Goal: Task Accomplishment & Management: Use online tool/utility

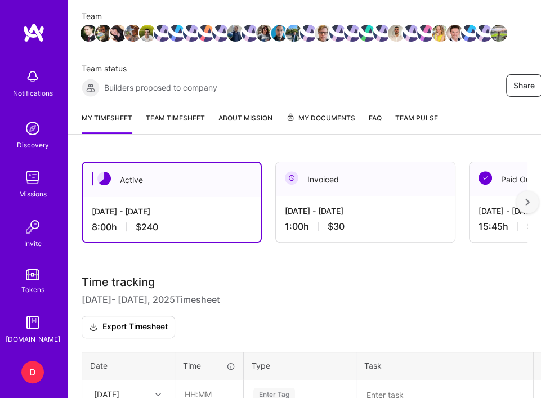
scroll to position [333, 0]
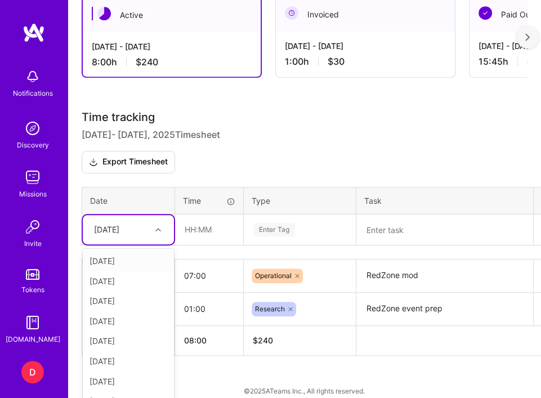
click at [119, 224] on div "[DATE]" at bounding box center [106, 229] width 25 height 11
click at [124, 376] on div "[DATE]" at bounding box center [128, 386] width 91 height 20
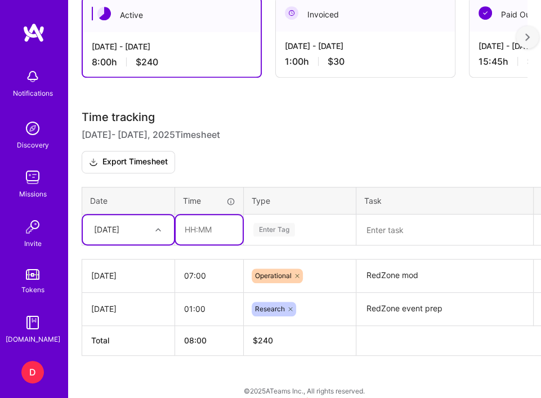
click at [211, 215] on input "text" at bounding box center [209, 229] width 67 height 29
type input "01:00"
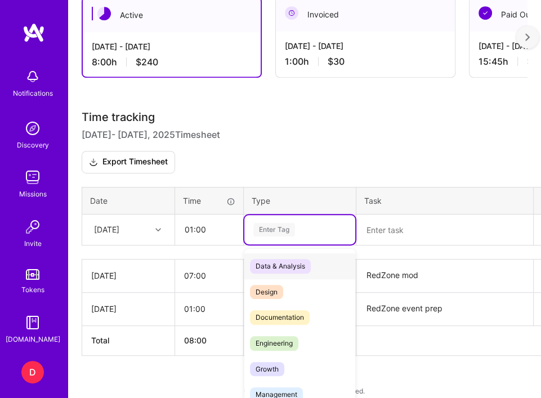
click at [263, 221] on div "Enter Tag" at bounding box center [274, 229] width 42 height 17
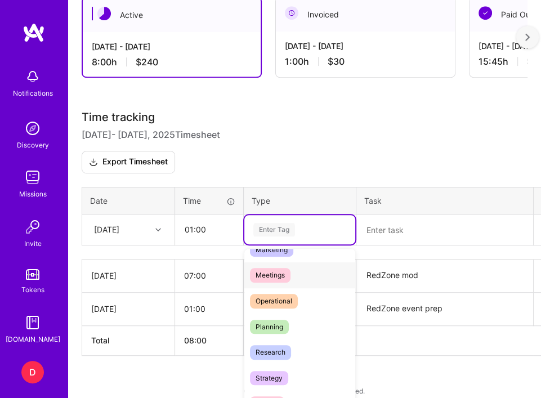
scroll to position [171, 0]
click at [288, 319] on div "Planning" at bounding box center [299, 327] width 111 height 26
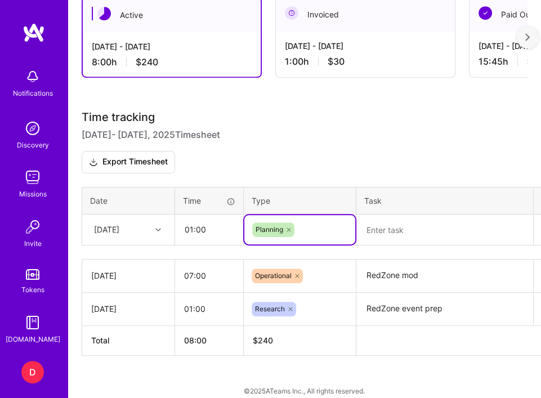
click at [381, 221] on textarea at bounding box center [445, 230] width 175 height 29
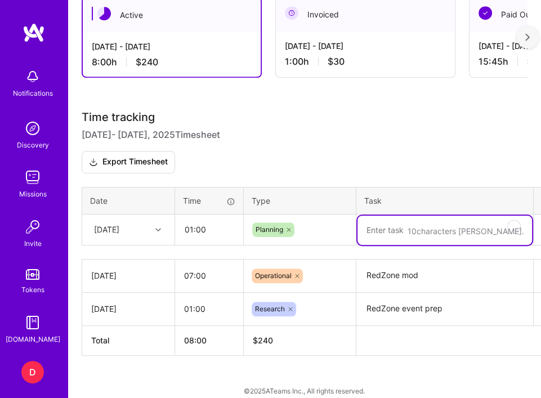
type textarea "F"
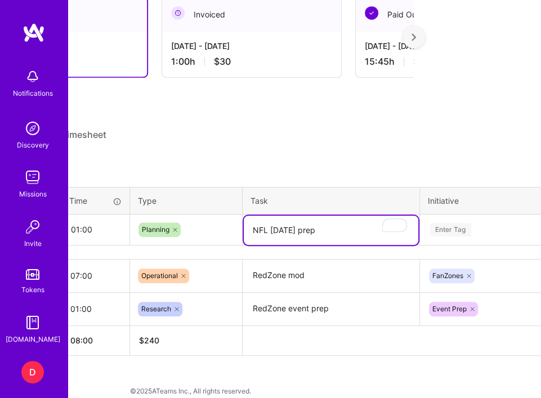
scroll to position [333, 117]
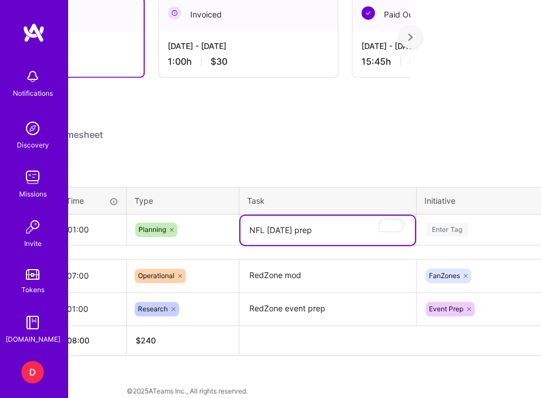
type textarea "NFL [DATE] prep"
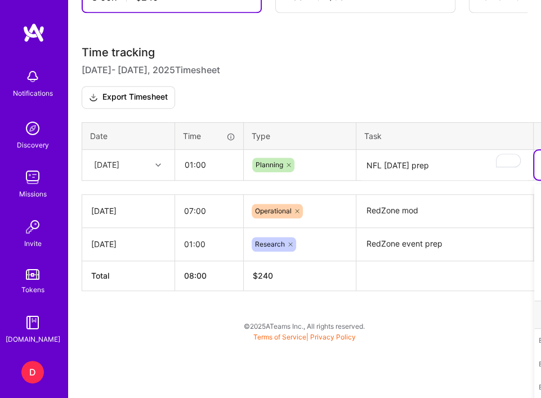
scroll to position [399, 0]
click at [468, 216] on div "Time tracking [DATE] - [DATE] Timesheet Export Timesheet Date Time Type Task In…" at bounding box center [305, 168] width 446 height 245
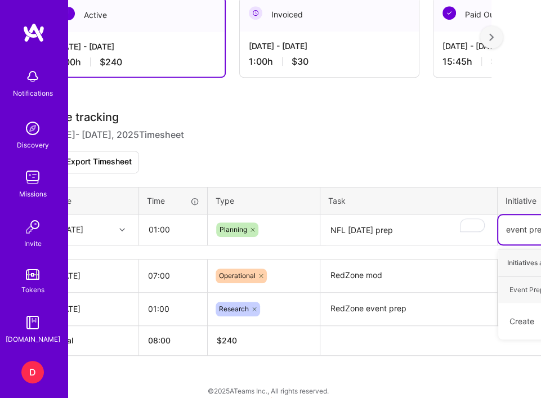
type input "event prep"
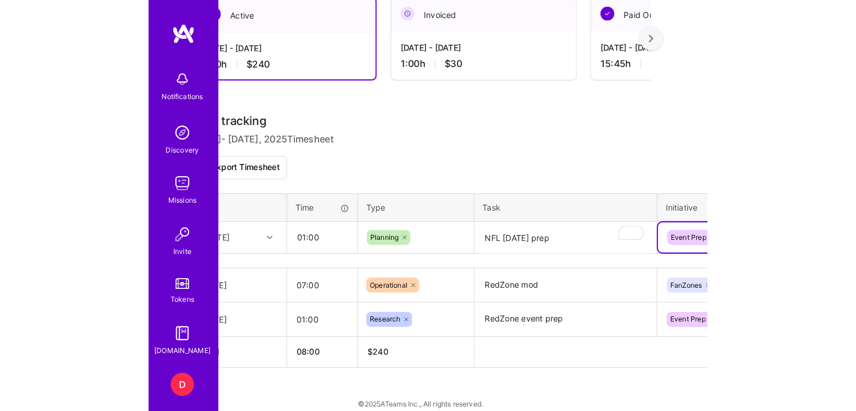
scroll to position [232, 0]
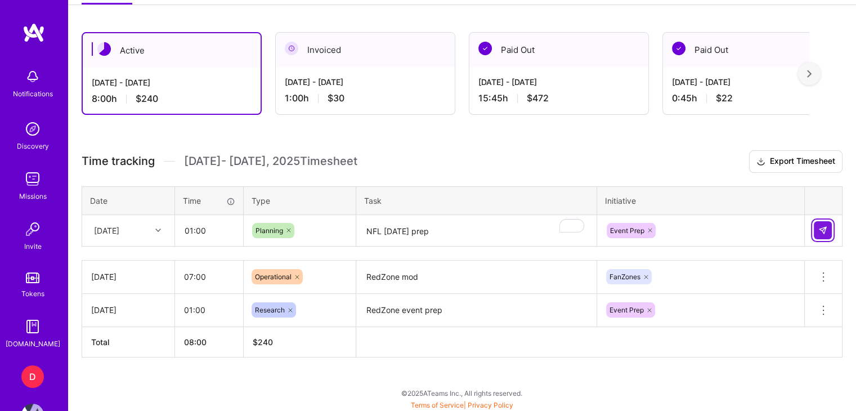
click at [541, 233] on img at bounding box center [823, 230] width 9 height 9
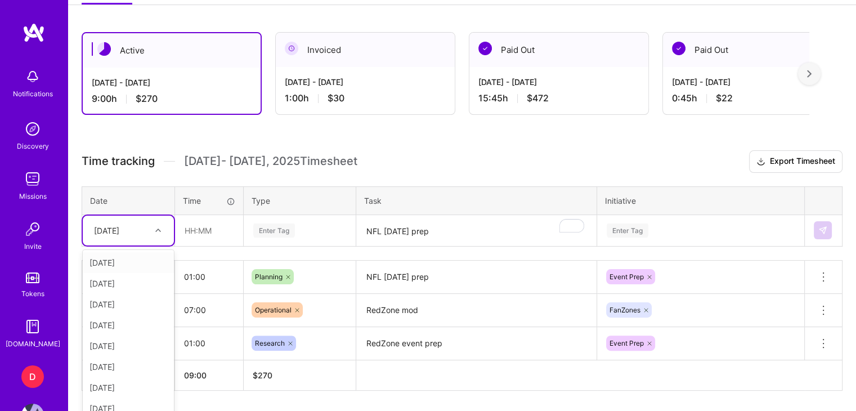
scroll to position [243, 0]
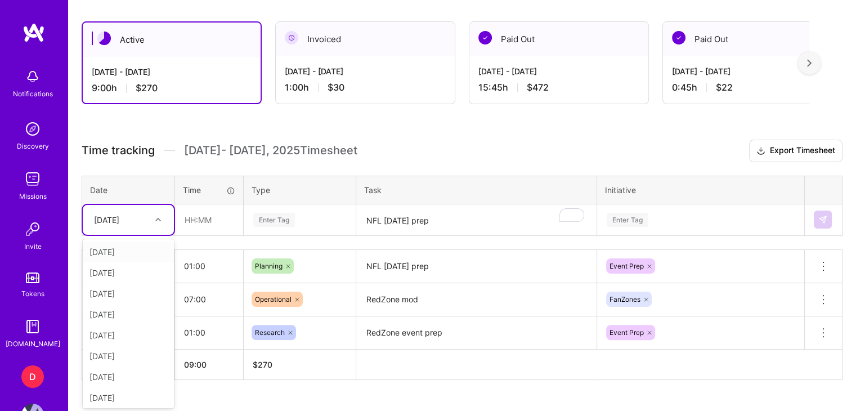
click at [138, 230] on div "[DATE]" at bounding box center [128, 220] width 91 height 30
click at [124, 390] on div "[DATE]" at bounding box center [128, 395] width 91 height 21
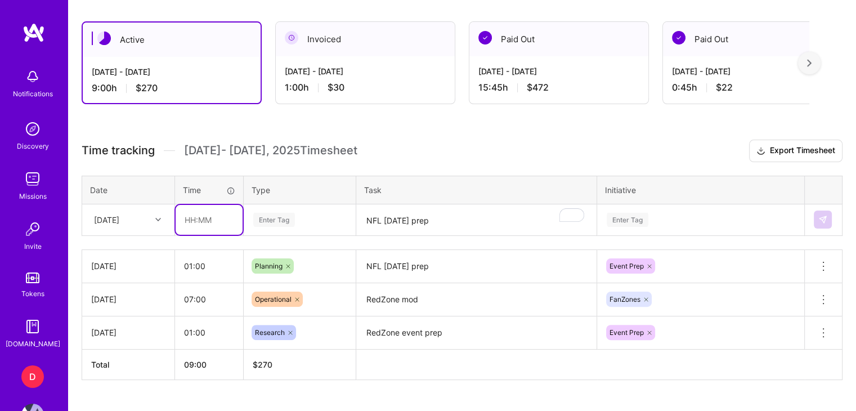
click at [210, 221] on input "text" at bounding box center [209, 220] width 67 height 30
type input "11:00"
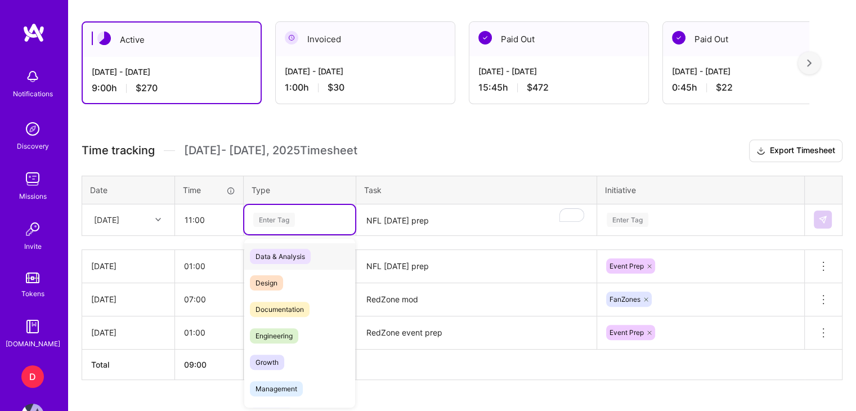
click at [292, 213] on div "Enter Tag" at bounding box center [274, 219] width 42 height 17
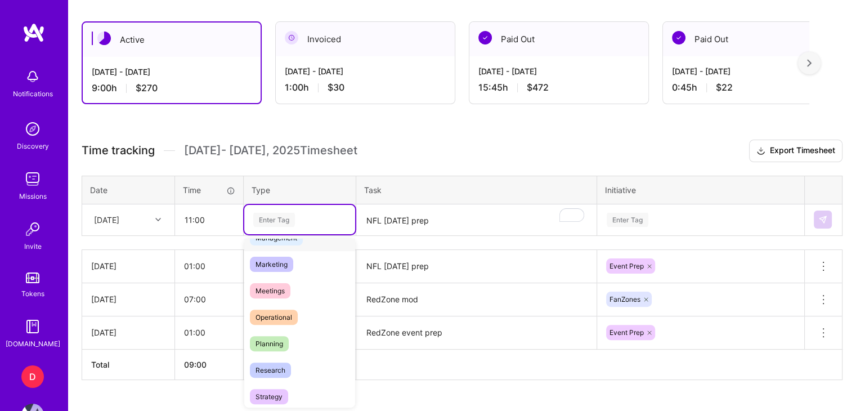
scroll to position [152, 0]
click at [302, 312] on div "Operational" at bounding box center [299, 316] width 111 height 26
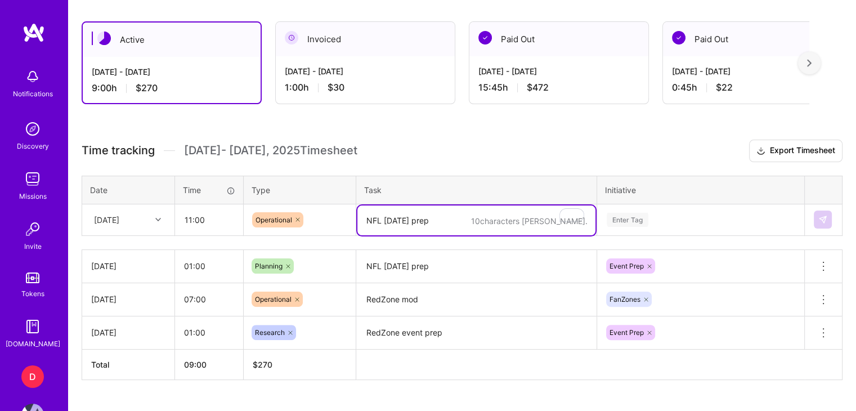
click at [388, 226] on textarea "NFL [DATE] prep" at bounding box center [477, 221] width 238 height 30
type textarea "Moderating Vikings/Steelers, and the RedZone"
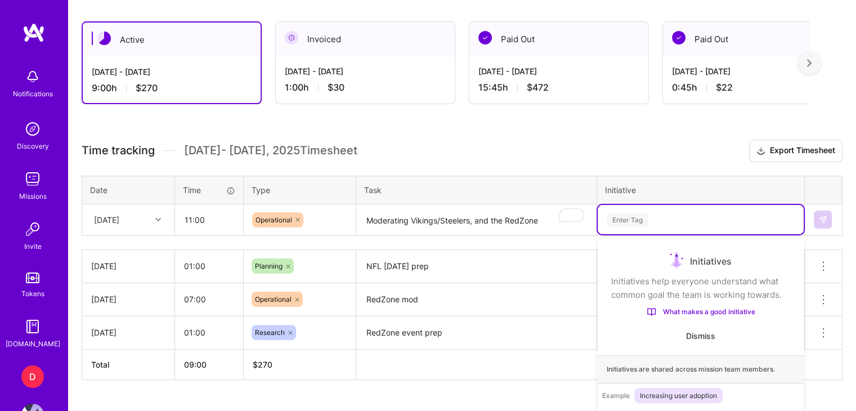
scroll to position [300, 0]
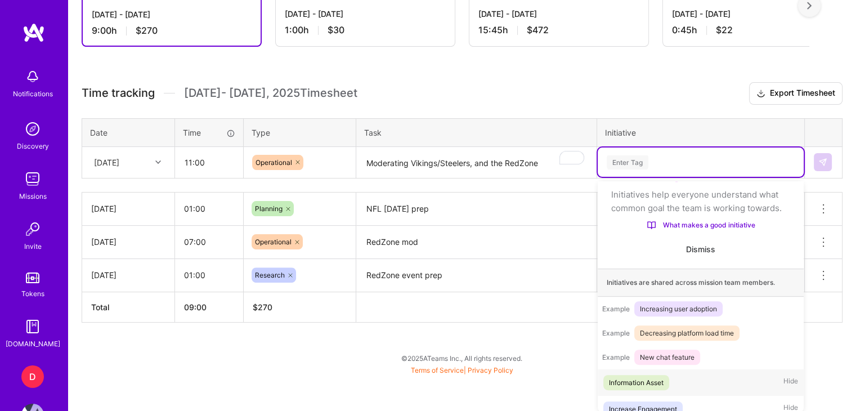
click at [541, 177] on div "option Event Prep, selected. option Information Asset focused, 1 of 35. 35 resu…" at bounding box center [701, 162] width 206 height 29
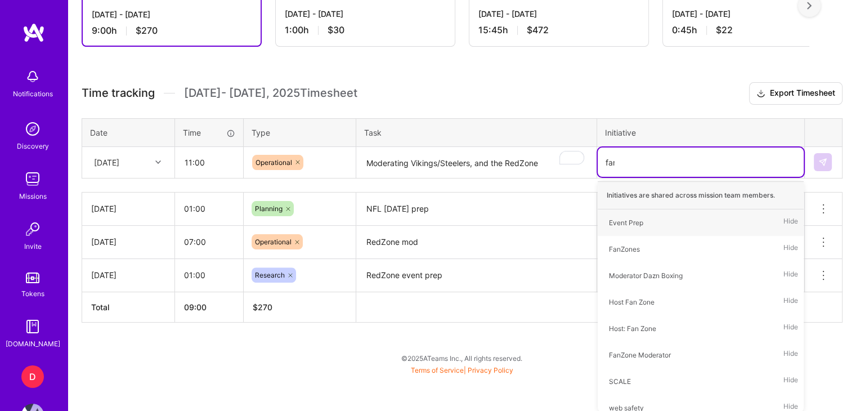
type input "fanz"
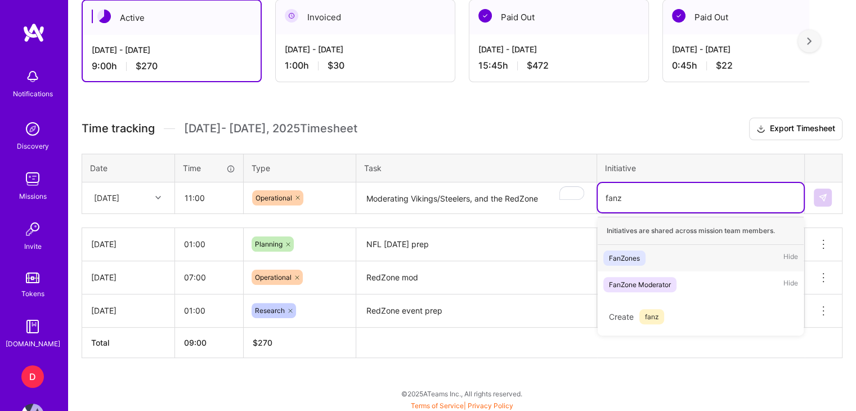
click at [541, 256] on div "FanZones" at bounding box center [624, 258] width 31 height 12
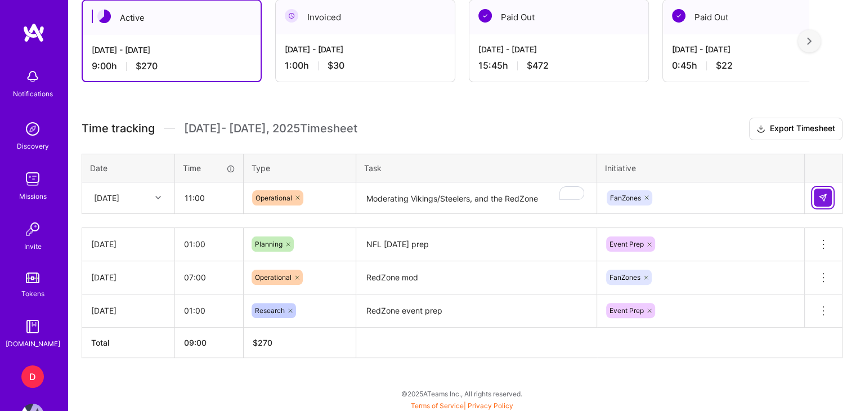
click at [541, 193] on img at bounding box center [823, 197] width 9 height 9
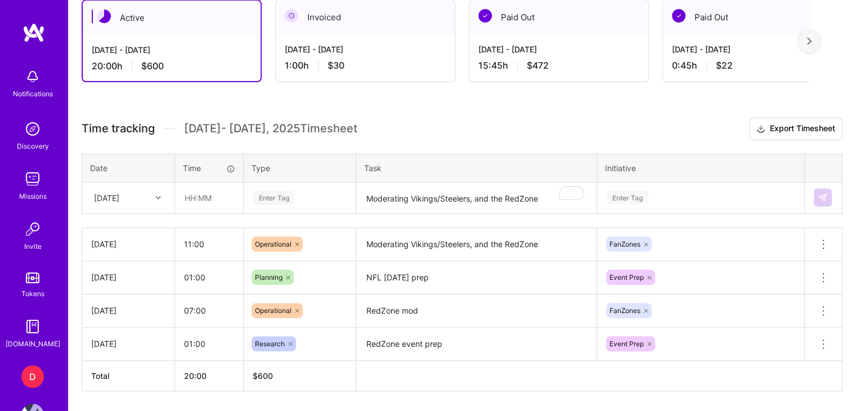
click at [401, 96] on div "Active [DATE] - [DATE] 20:00 h $600 Invoiced [DATE] - [DATE] 1:00 h $30 Paid Ou…" at bounding box center [462, 216] width 788 height 461
